Goal: Information Seeking & Learning: Find specific fact

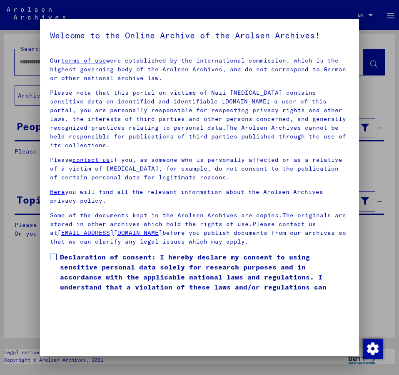
click at [55, 253] on span at bounding box center [53, 256] width 7 height 7
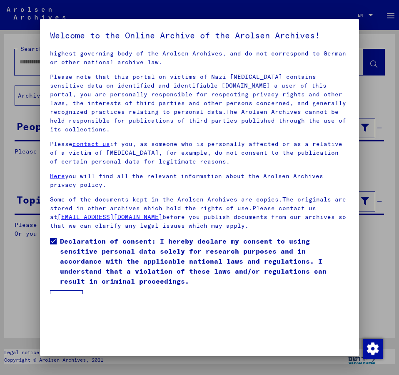
scroll to position [23, 0]
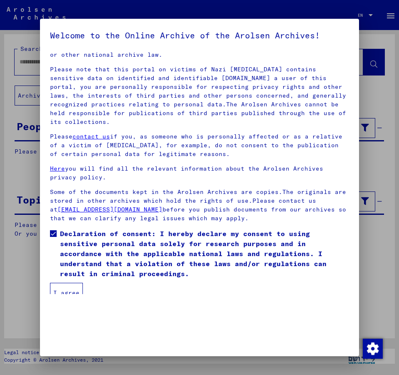
click at [69, 283] on button "I agree" at bounding box center [66, 293] width 33 height 20
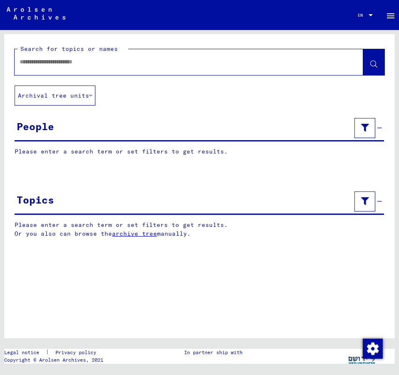
click at [40, 64] on input "text" at bounding box center [182, 62] width 324 height 9
type input "**********"
click at [373, 65] on icon at bounding box center [373, 64] width 7 height 7
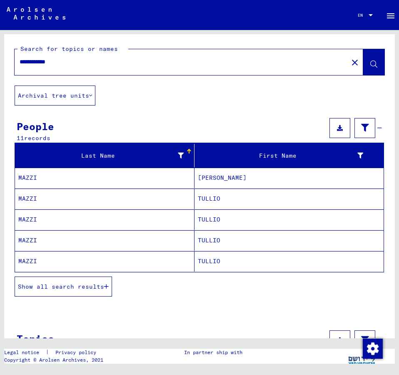
click at [213, 175] on mat-cell "Tullio" at bounding box center [289, 178] width 189 height 20
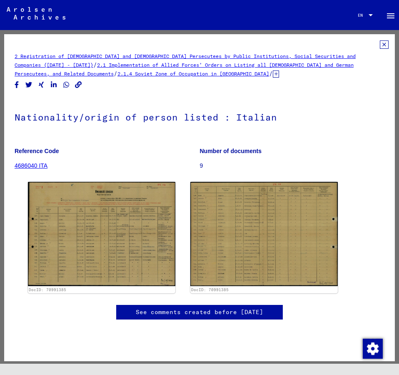
click at [213, 175] on div "2 Registration of Foreigners and German Persecutees by Public Institutions, Soc…" at bounding box center [199, 197] width 391 height 327
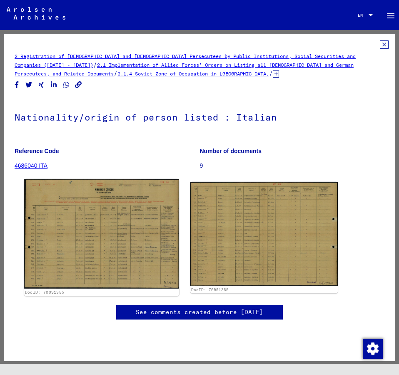
click at [125, 216] on img at bounding box center [101, 234] width 155 height 110
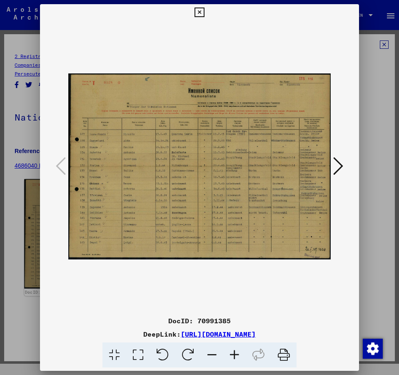
click at [125, 216] on img at bounding box center [199, 166] width 263 height 291
click at [343, 163] on icon at bounding box center [338, 166] width 10 height 20
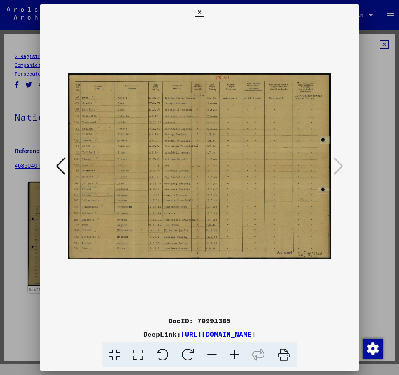
click at [60, 165] on icon at bounding box center [61, 166] width 10 height 20
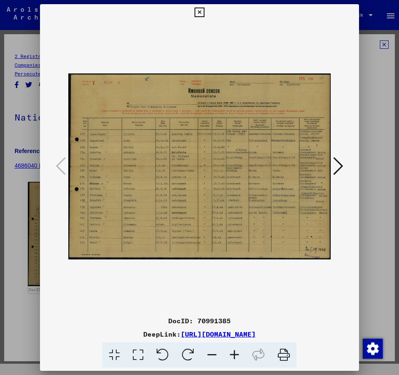
click at [338, 165] on icon at bounding box center [338, 166] width 10 height 20
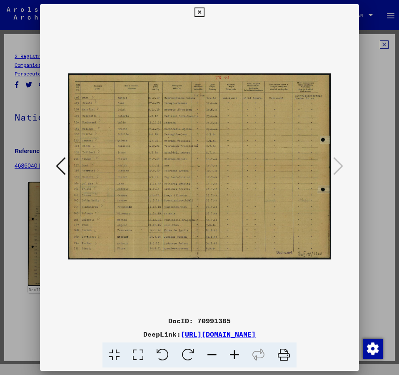
click at [204, 12] on icon at bounding box center [200, 13] width 10 height 10
